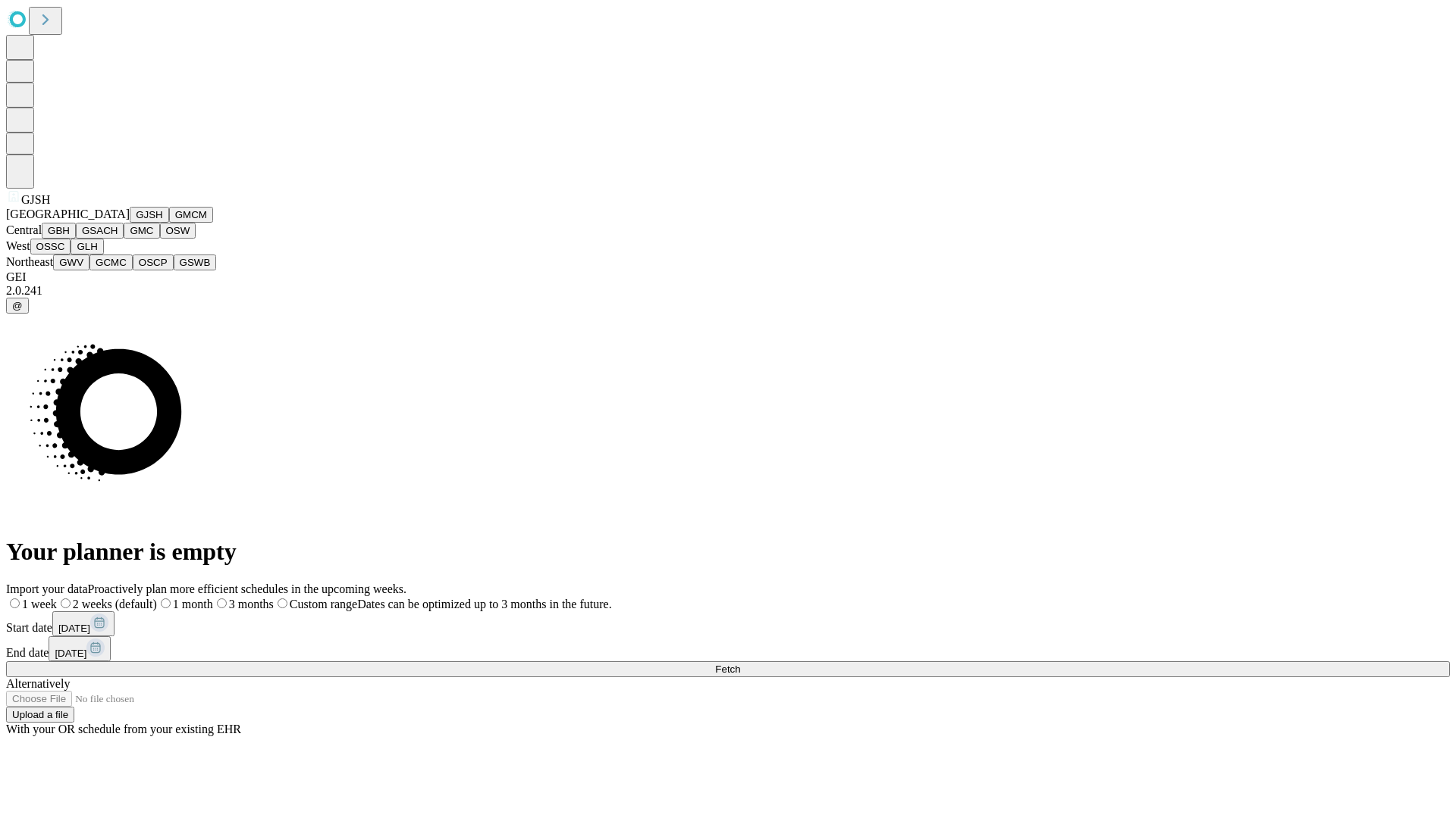
click at [129, 223] on button "GJSH" at bounding box center [149, 215] width 39 height 16
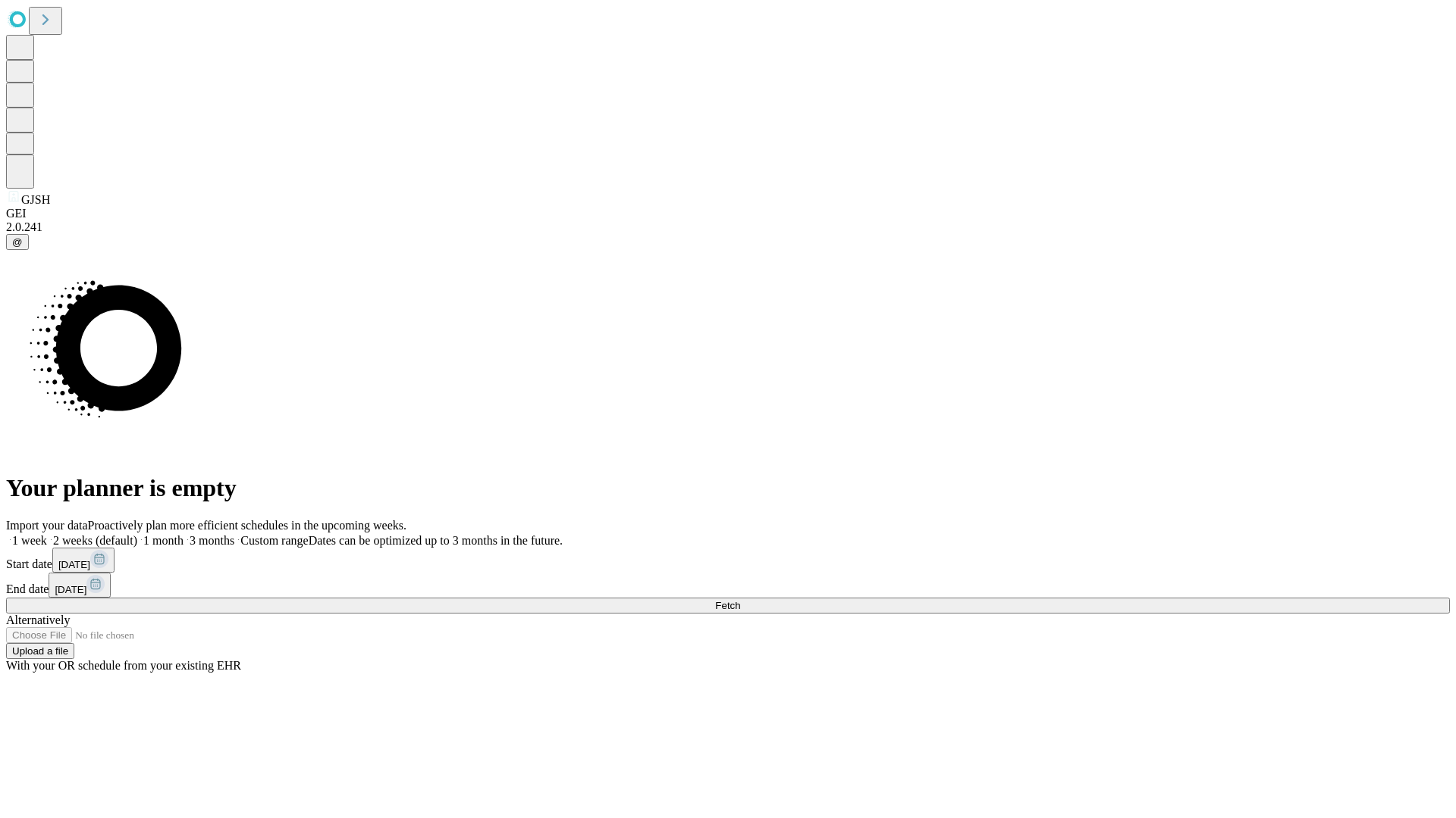
click at [740, 600] on span "Fetch" at bounding box center [727, 606] width 25 height 11
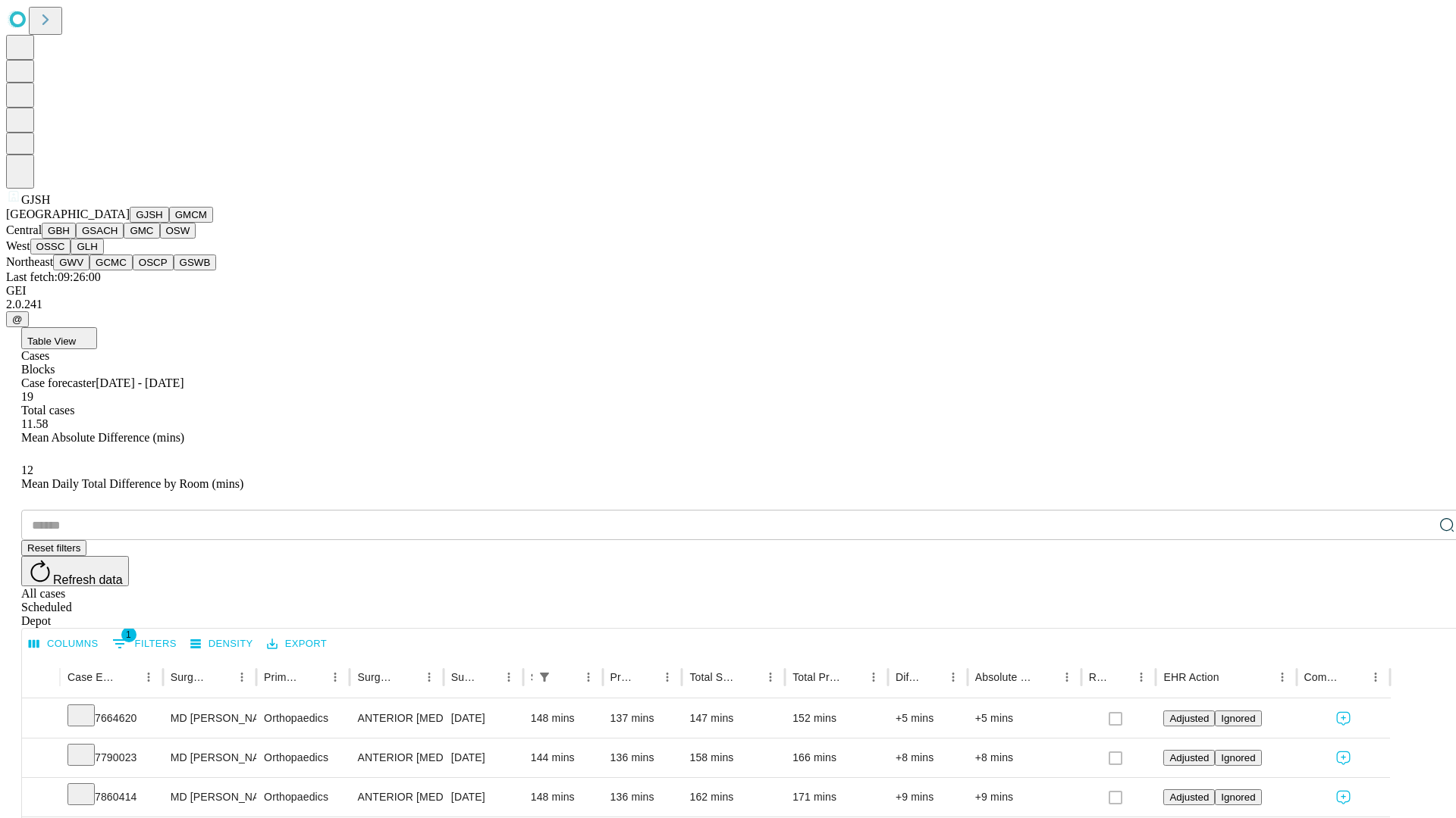
click at [169, 223] on button "GMCM" at bounding box center [190, 215] width 44 height 16
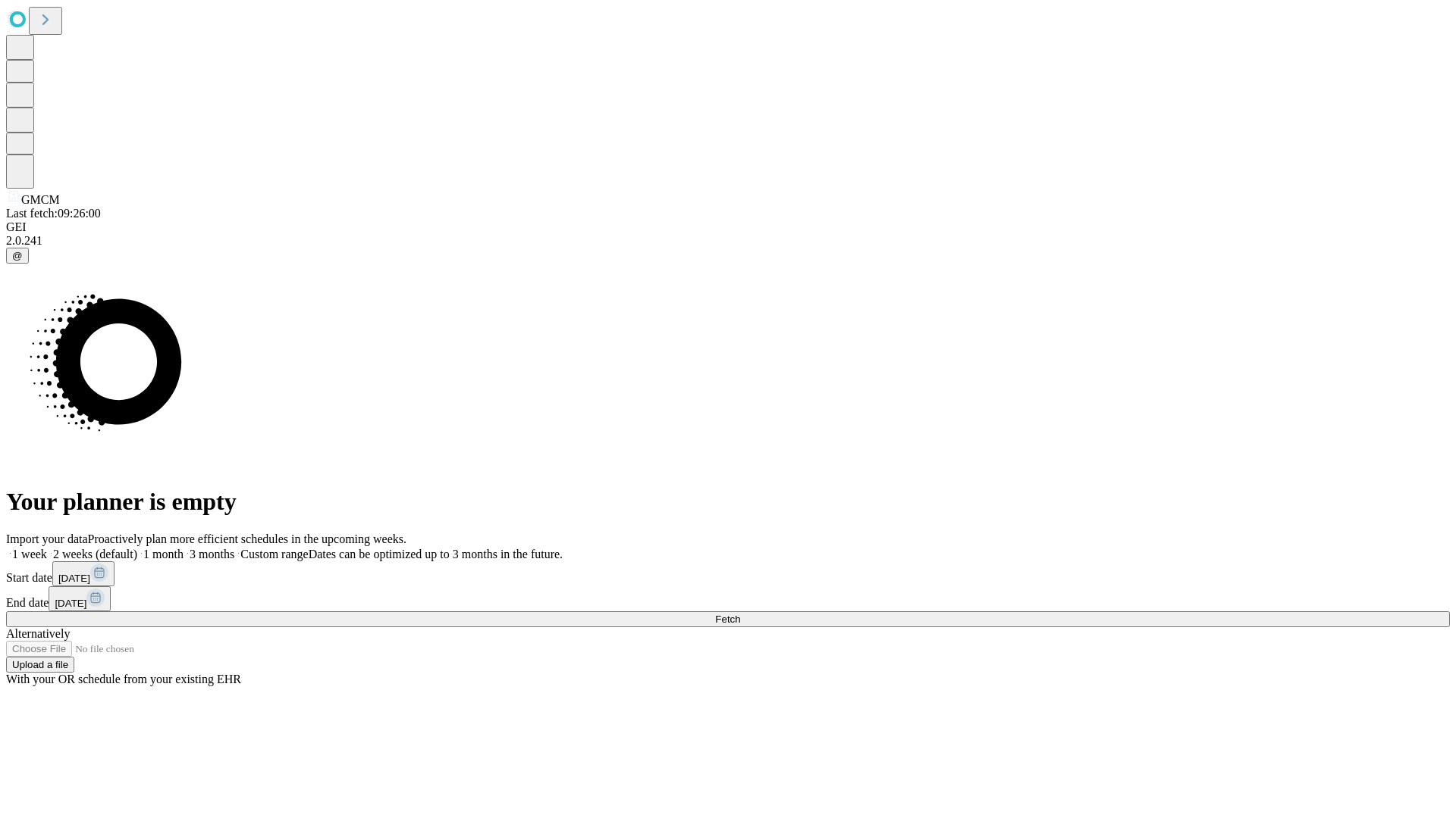
click at [740, 614] on span "Fetch" at bounding box center [727, 619] width 25 height 11
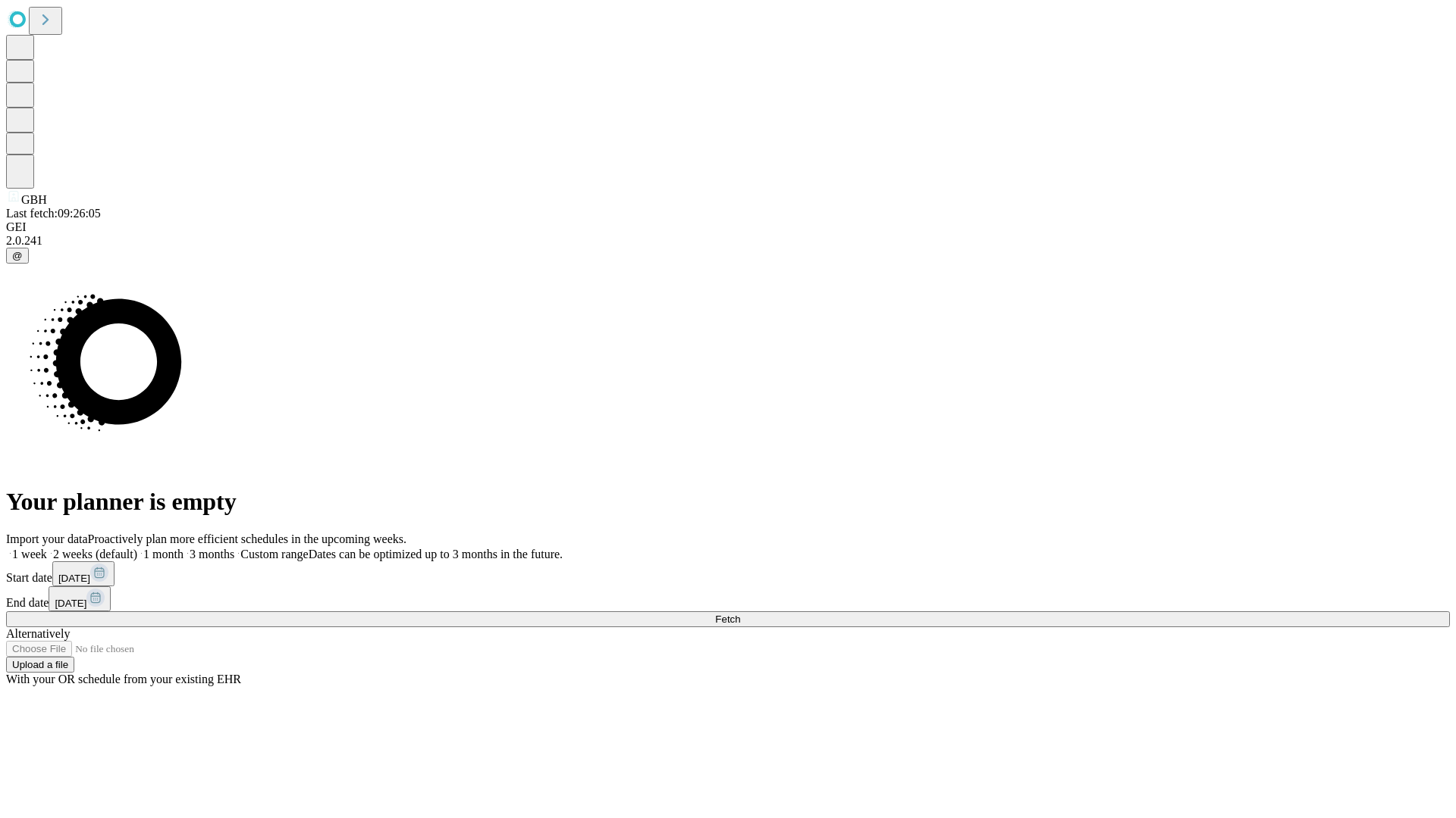
click at [740, 614] on span "Fetch" at bounding box center [727, 619] width 25 height 11
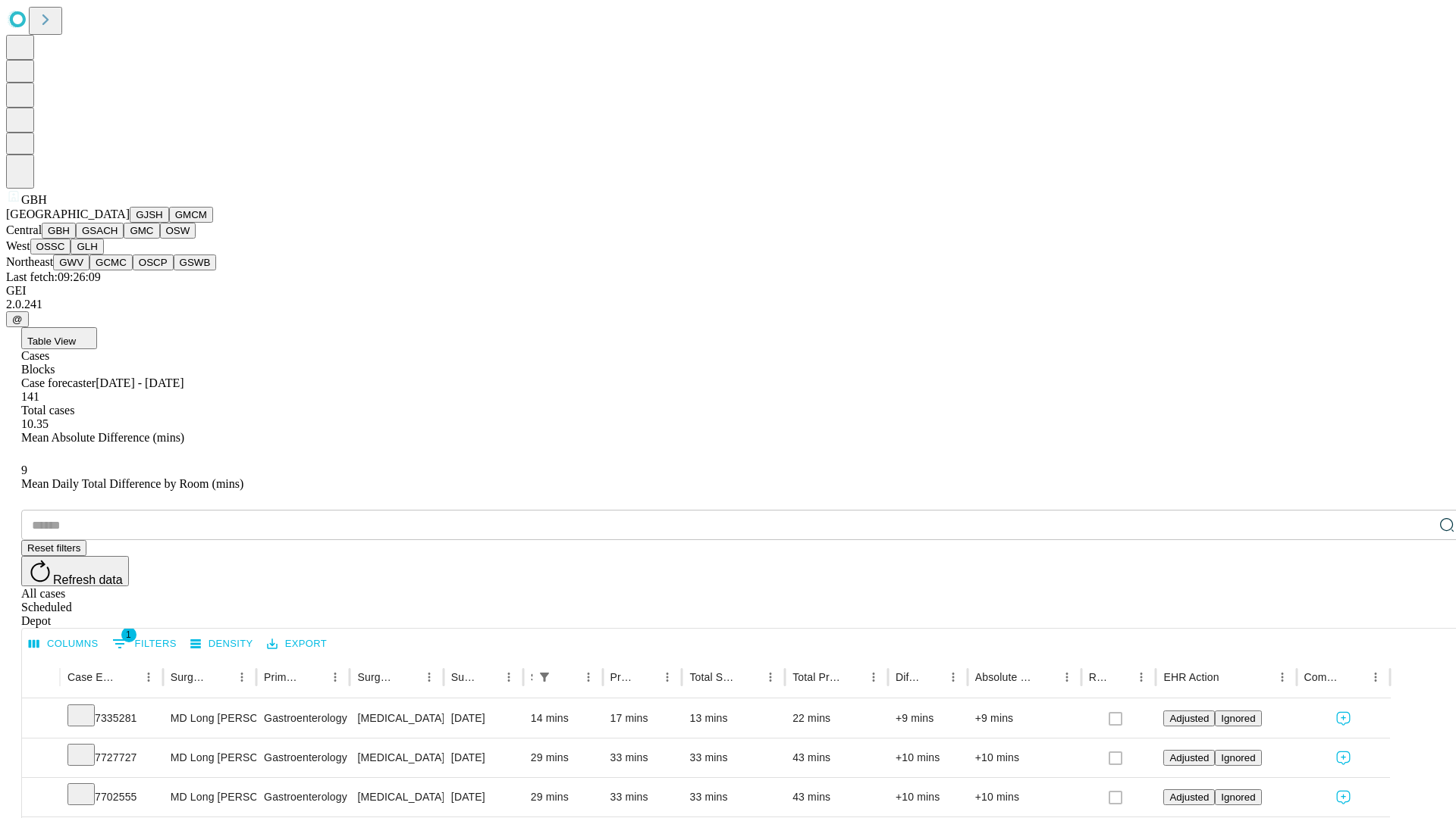
click at [117, 239] on button "GSACH" at bounding box center [99, 230] width 48 height 16
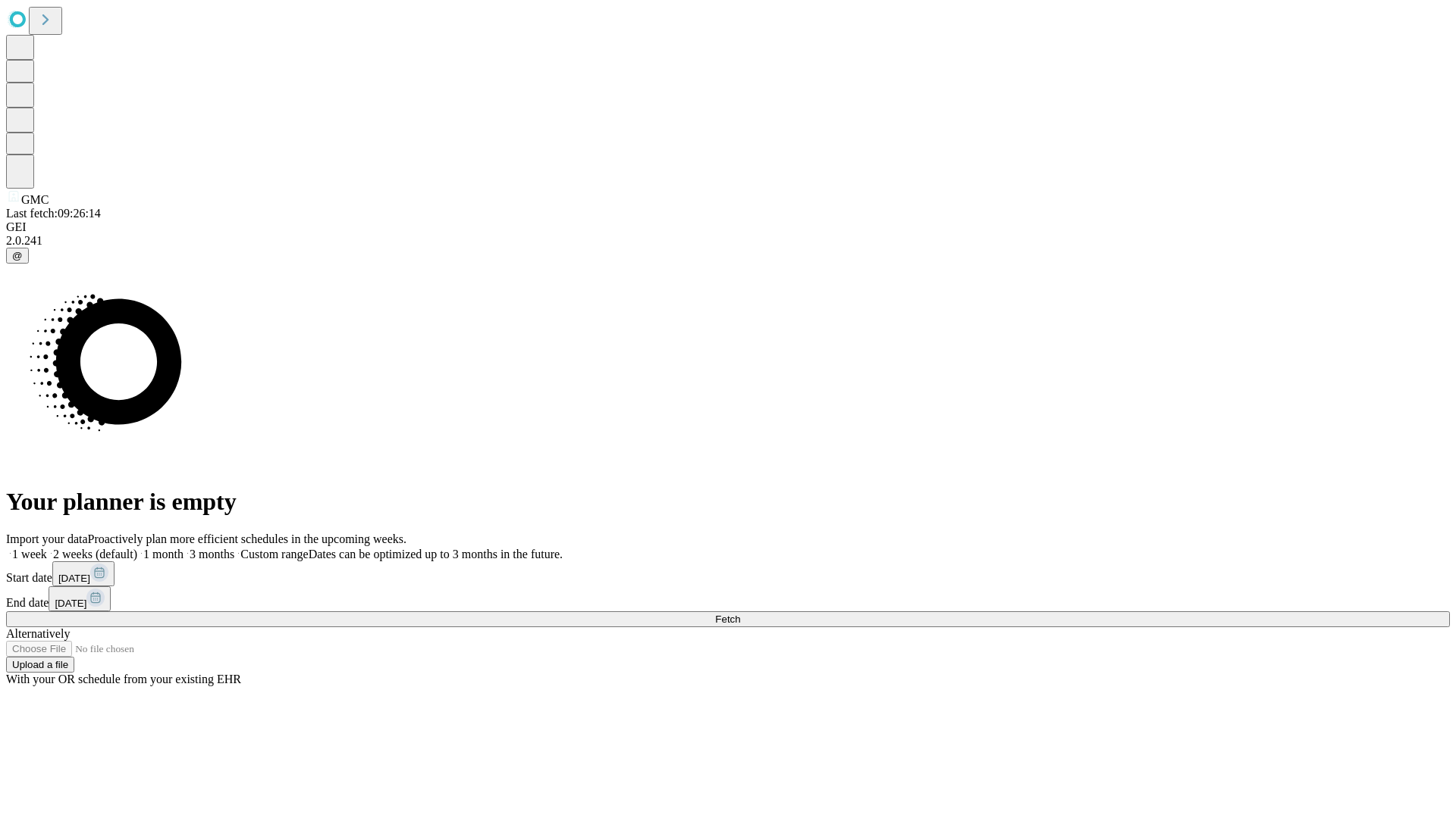
click at [740, 614] on span "Fetch" at bounding box center [727, 619] width 25 height 11
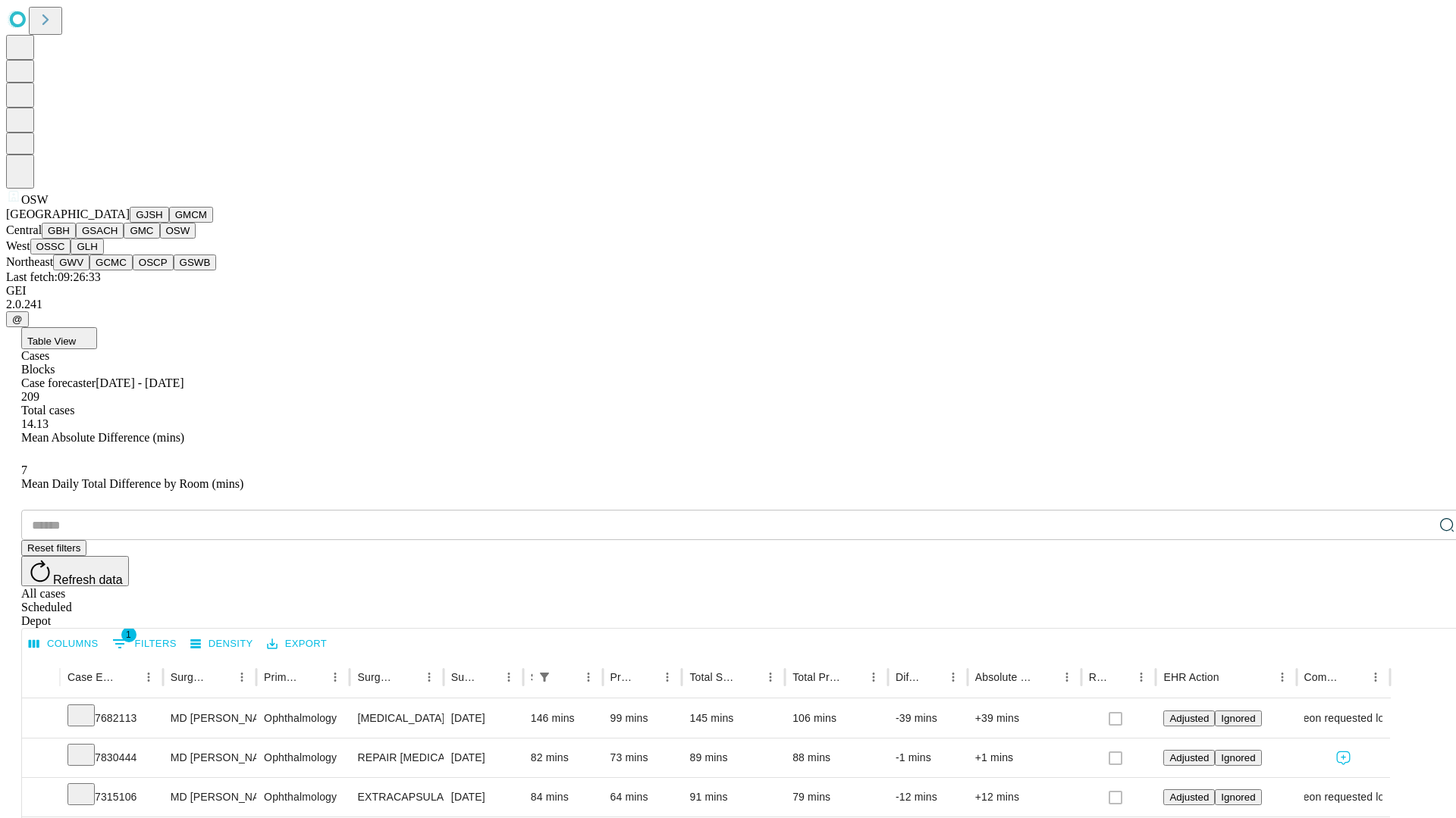
click at [71, 254] on button "OSSC" at bounding box center [51, 247] width 41 height 16
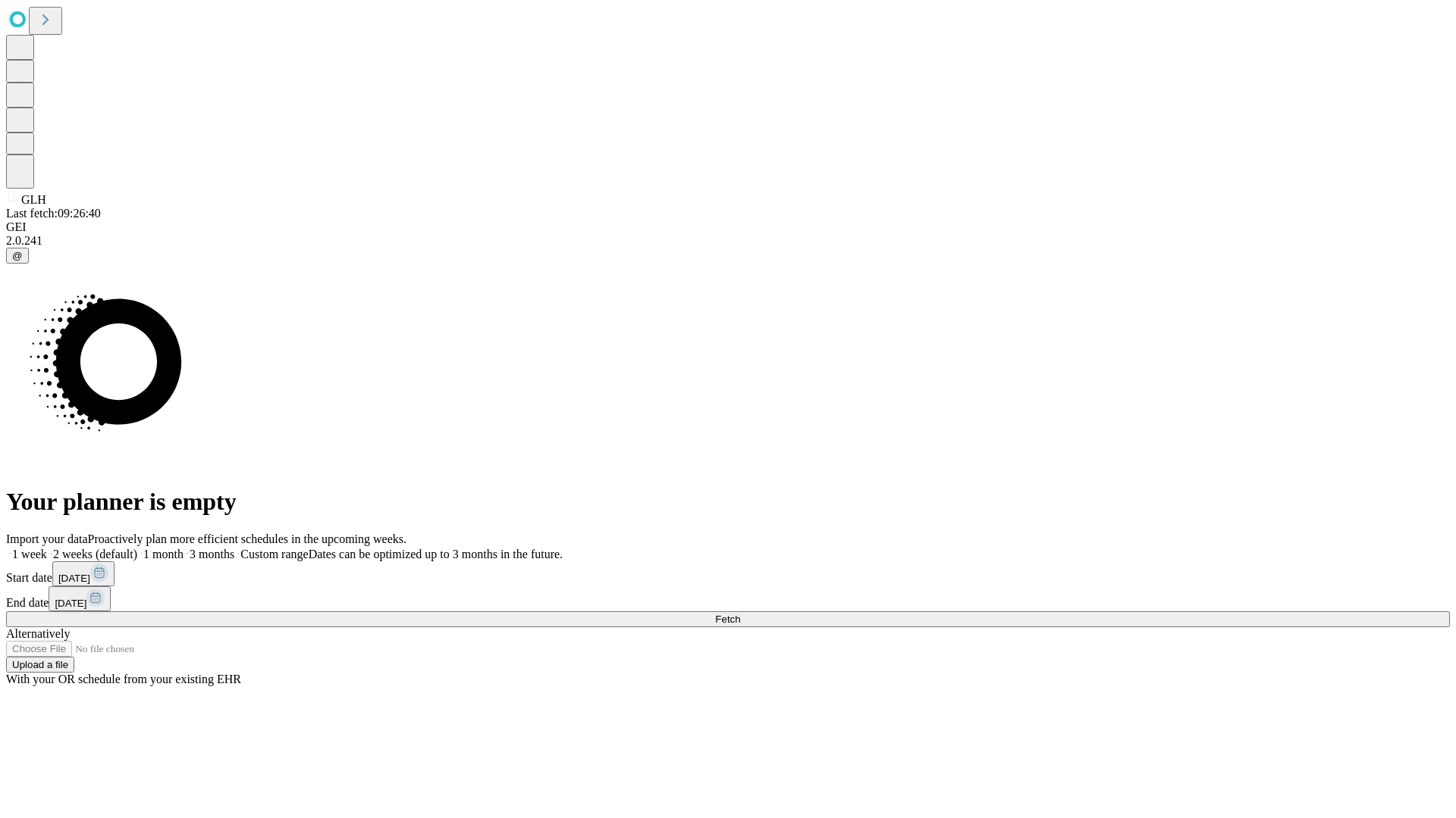
click at [740, 614] on span "Fetch" at bounding box center [727, 619] width 25 height 11
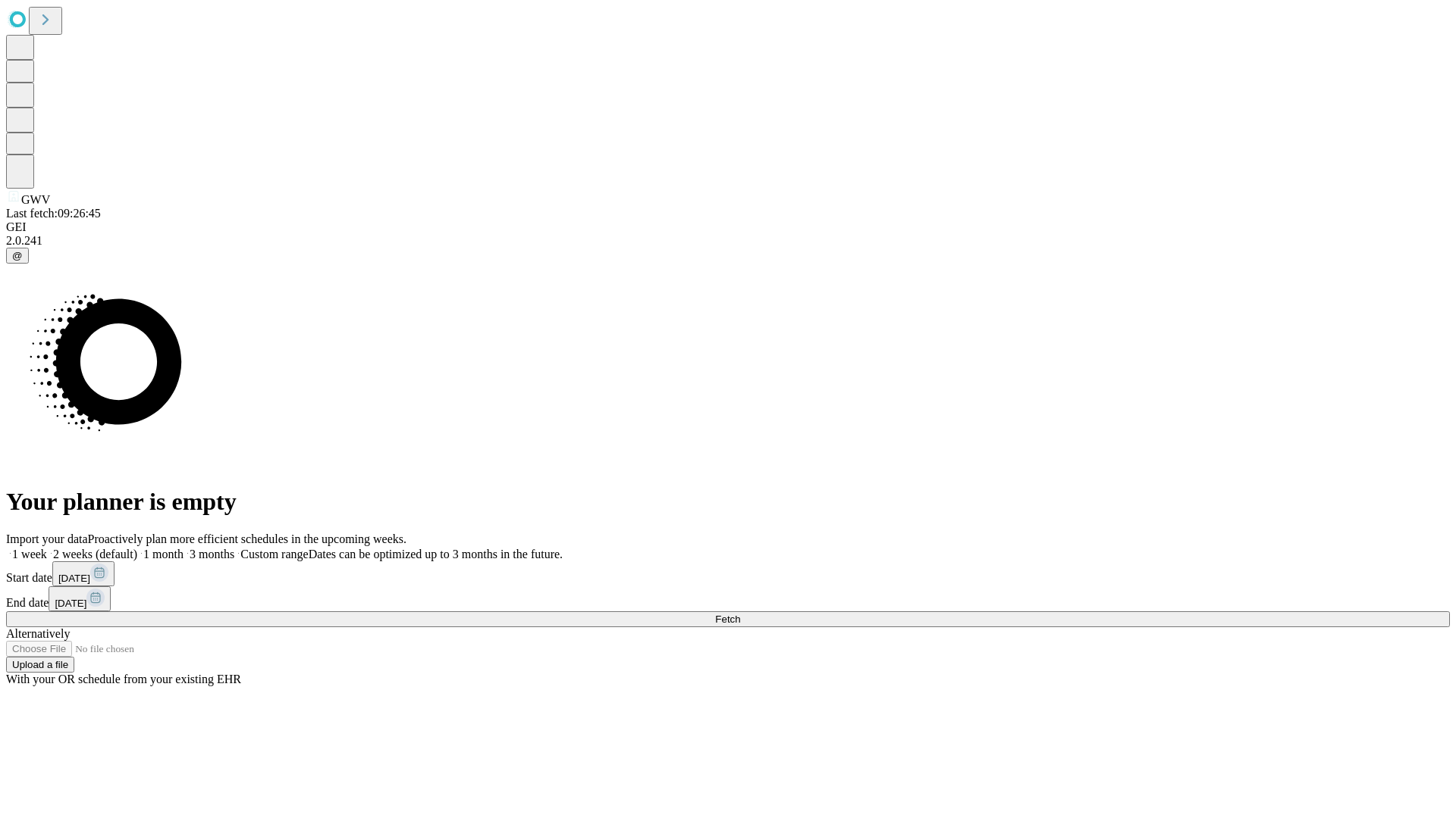
click at [740, 614] on span "Fetch" at bounding box center [727, 619] width 25 height 11
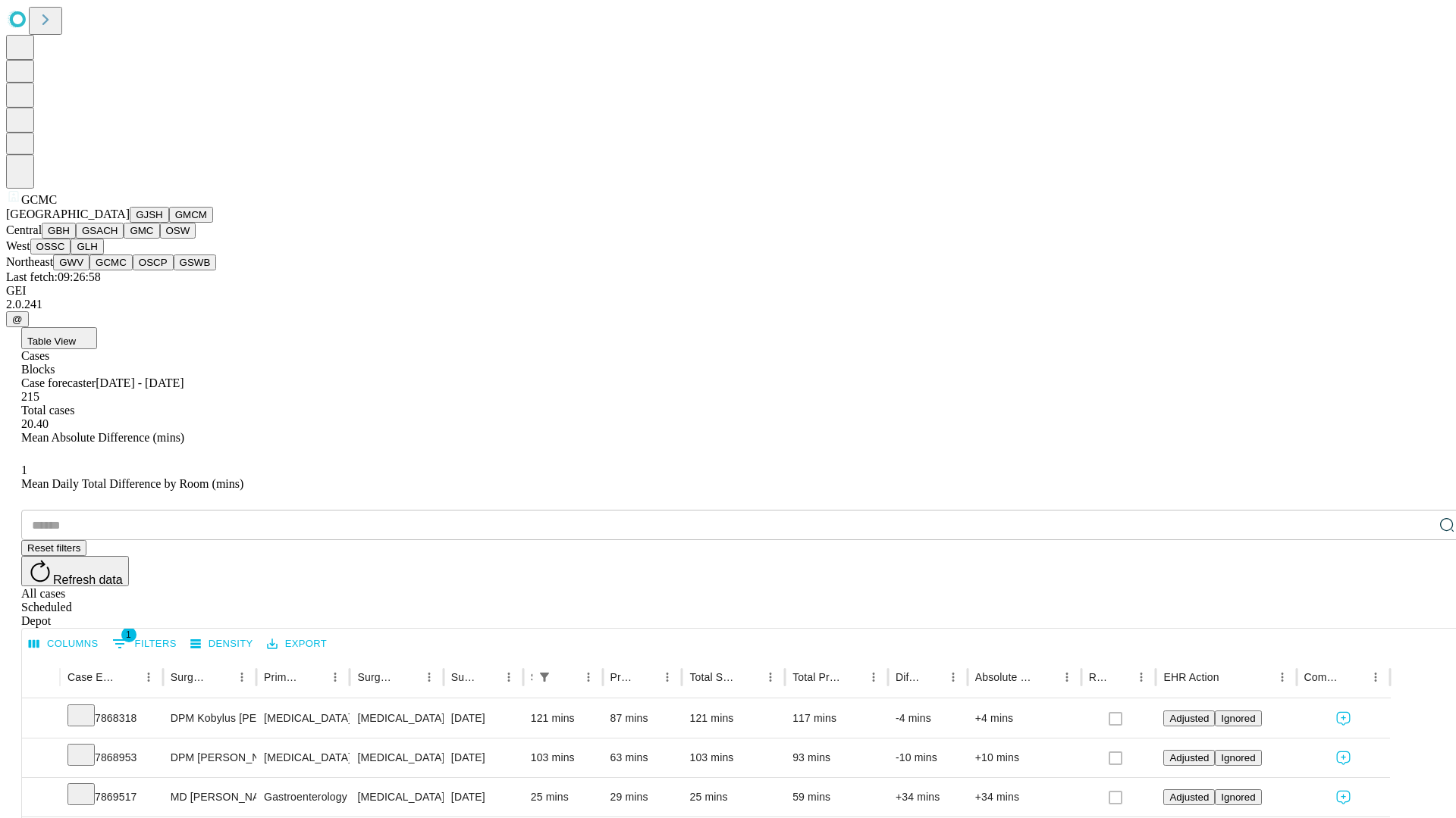
click at [133, 271] on button "OSCP" at bounding box center [153, 262] width 41 height 16
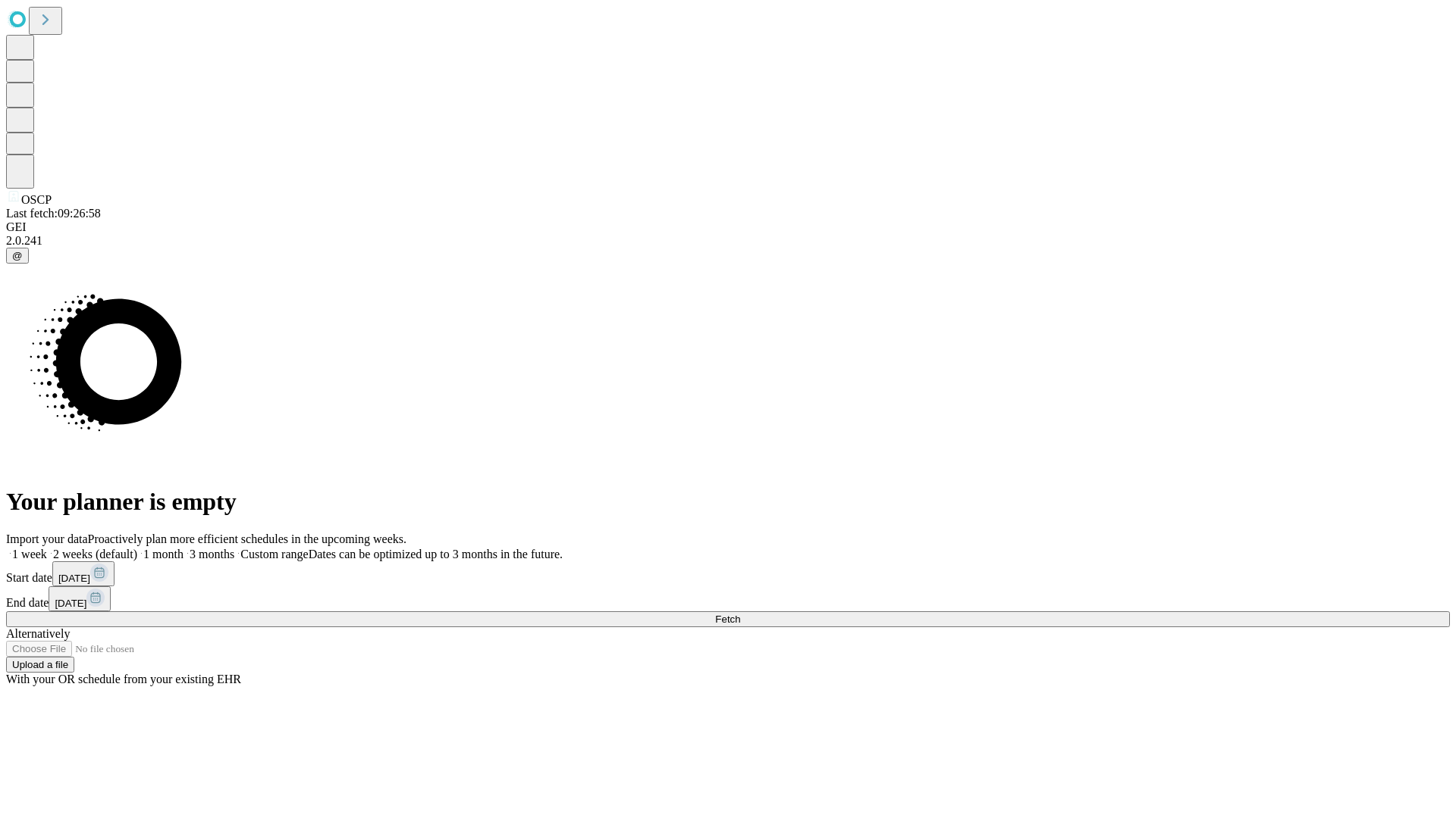
click at [740, 614] on span "Fetch" at bounding box center [727, 619] width 25 height 11
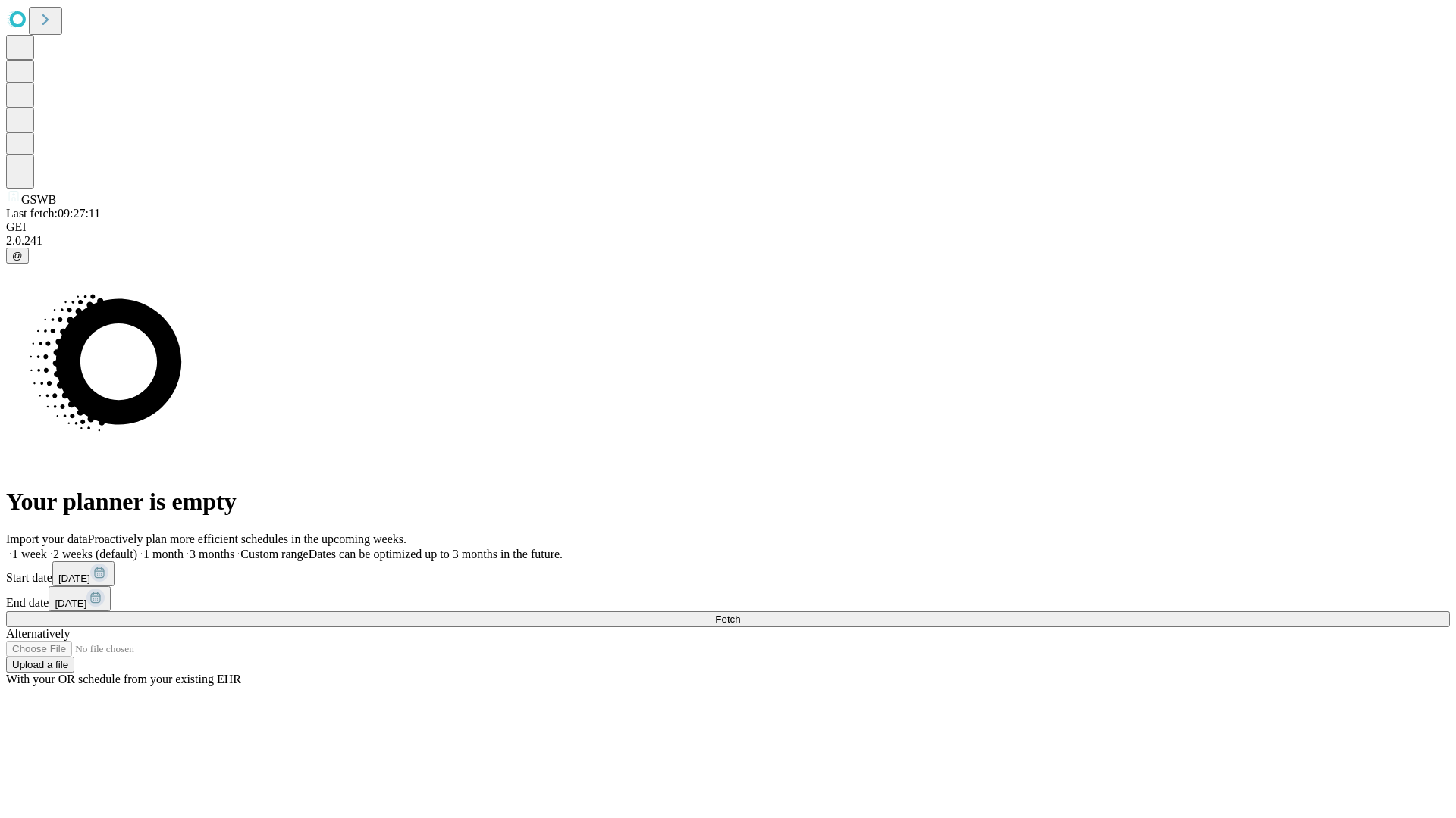
click at [740, 614] on span "Fetch" at bounding box center [727, 619] width 25 height 11
